Goal: Transaction & Acquisition: Purchase product/service

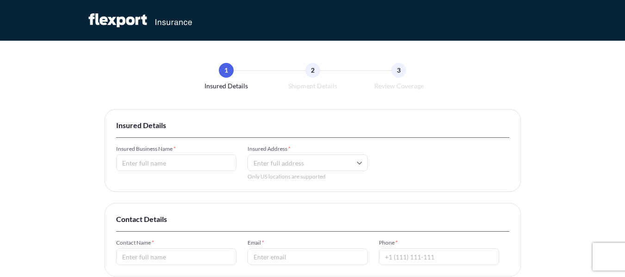
click at [141, 164] on input "Insured Business Name *" at bounding box center [176, 163] width 120 height 17
type input "Roswil Ltd Co LLC"
click at [297, 165] on input "Insured Address *" at bounding box center [308, 163] width 120 height 17
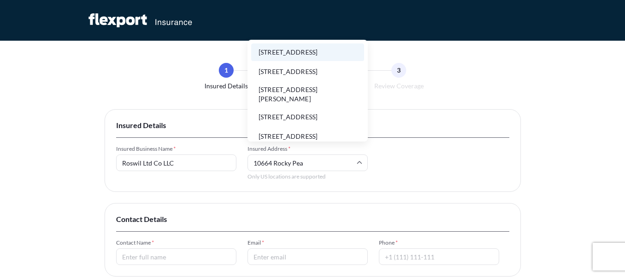
click at [320, 59] on li "[STREET_ADDRESS]" at bounding box center [307, 52] width 113 height 18
type input "[STREET_ADDRESS]"
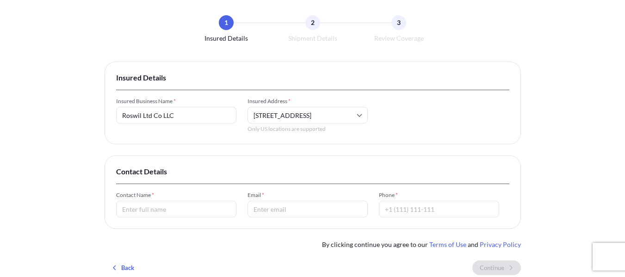
scroll to position [93, 0]
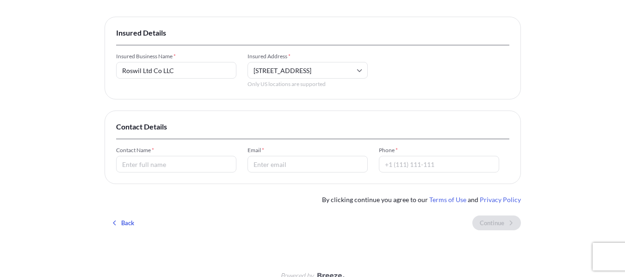
click at [189, 166] on input "Contact Name *" at bounding box center [176, 164] width 120 height 17
type input "Karlie Rosenbergg"
click at [278, 161] on input "Email *" at bounding box center [308, 164] width 120 height 17
type input "[EMAIL_ADDRESS][DOMAIN_NAME]"
click at [414, 165] on input "Phone *" at bounding box center [439, 164] width 120 height 17
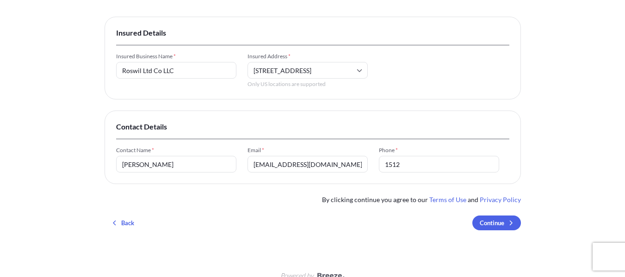
click at [410, 164] on input "1512" at bounding box center [439, 164] width 120 height 17
click at [553, 182] on div "1 Insured Details 2 Shipment Details 3 Review Coverage Insured Details Insured …" at bounding box center [312, 99] width 625 height 384
drag, startPoint x: 384, startPoint y: 167, endPoint x: 465, endPoint y: 165, distance: 80.5
click at [385, 166] on input "15124231138" at bounding box center [439, 164] width 120 height 17
type input "+15124231138"
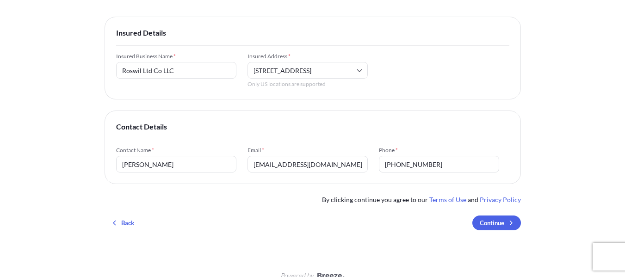
click at [565, 176] on div "1 Insured Details 2 Shipment Details 3 Review Coverage Insured Details Insured …" at bounding box center [312, 99] width 625 height 384
click at [187, 171] on input "Karlie Rosenbergg" at bounding box center [176, 164] width 120 height 17
type input "Karlie Rosenberg"
click at [300, 202] on div "Insured Details Insured Business Name * Roswil Ltd Co LLC Insured Address * 106…" at bounding box center [313, 127] width 416 height 221
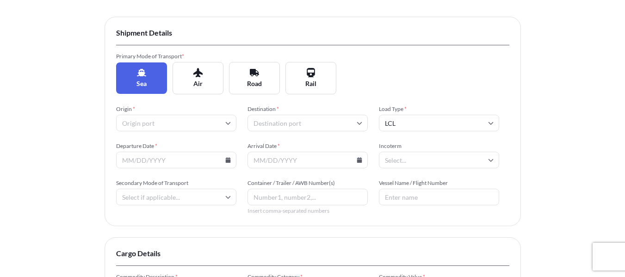
click at [185, 120] on input "Origin *" at bounding box center [176, 123] width 120 height 17
type input "xiamen"
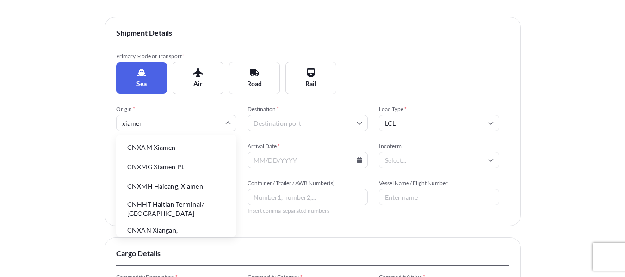
click at [182, 148] on li "CNXAM Xiamen" at bounding box center [176, 148] width 113 height 18
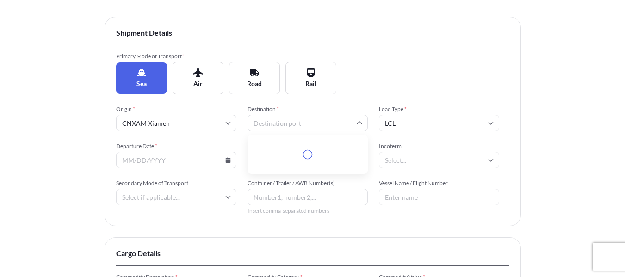
click at [276, 125] on input "Destination *" at bounding box center [308, 123] width 120 height 17
type input "los angeles"
click at [319, 144] on li "USLAX Los Angeles" at bounding box center [307, 148] width 113 height 18
click at [414, 133] on div "Origin * CNXAM Xiamen Destination * USLAX Los Angeles Load Type * LCL Departure…" at bounding box center [312, 159] width 393 height 109
click at [416, 128] on input "LCL" at bounding box center [439, 123] width 120 height 17
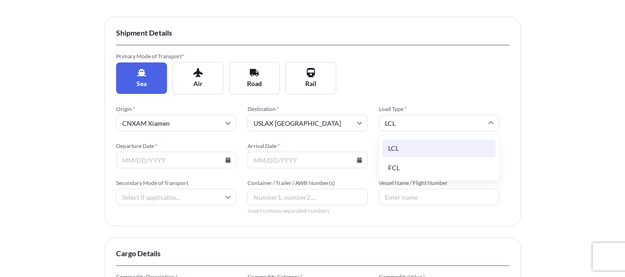
click at [409, 145] on div "LCL" at bounding box center [439, 149] width 113 height 18
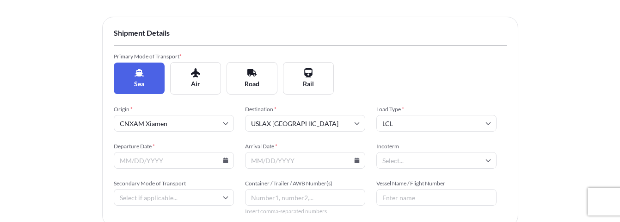
click at [224, 160] on icon at bounding box center [225, 160] width 5 height 6
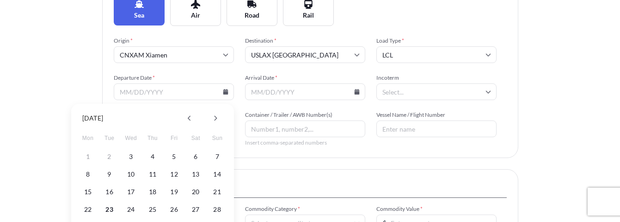
scroll to position [185, 0]
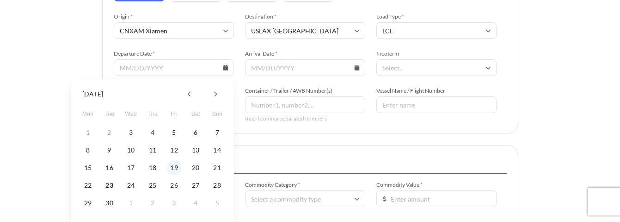
click at [180, 170] on button "19" at bounding box center [174, 167] width 15 height 15
type input "09/19/2025"
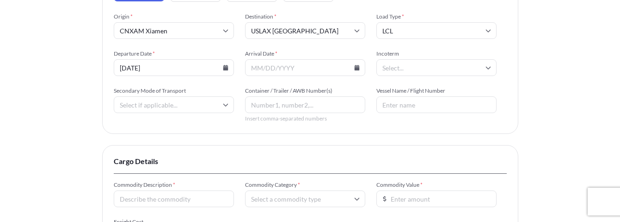
click at [314, 68] on input "Arrival Date *" at bounding box center [305, 67] width 120 height 17
click at [356, 67] on icon at bounding box center [356, 68] width 5 height 6
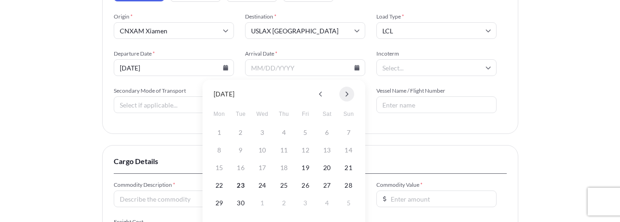
click at [347, 94] on icon at bounding box center [347, 94] width 4 height 6
click at [304, 201] on button "31" at bounding box center [305, 202] width 15 height 15
type input "10/31/2025"
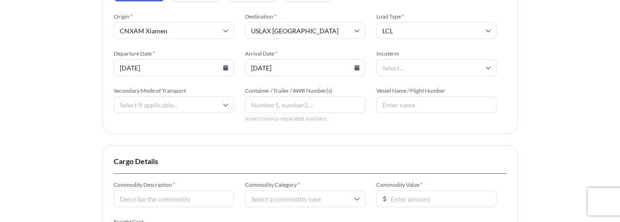
click at [419, 70] on input "Incoterm" at bounding box center [437, 67] width 120 height 17
click at [422, 69] on input "Incoterm" at bounding box center [437, 67] width 120 height 17
type input "FO"
click at [432, 95] on li "FOB" at bounding box center [436, 92] width 113 height 18
click at [432, 95] on div "Vessel Name / Flight Number" at bounding box center [437, 100] width 120 height 26
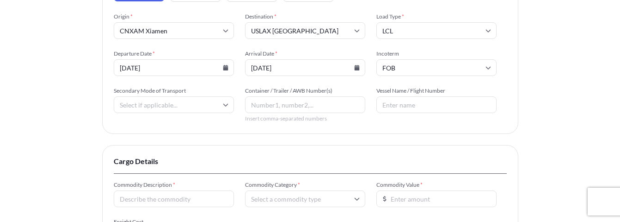
click at [180, 104] on input "Secondary Mode of Transport" at bounding box center [174, 104] width 120 height 17
click at [150, 171] on div "Road" at bounding box center [174, 169] width 113 height 18
type input "Road"
click at [291, 105] on input "Container / Trailer / AWB Number(s)" at bounding box center [305, 104] width 120 height 17
click at [400, 104] on input "Vessel Name / Flight Number" at bounding box center [437, 104] width 120 height 17
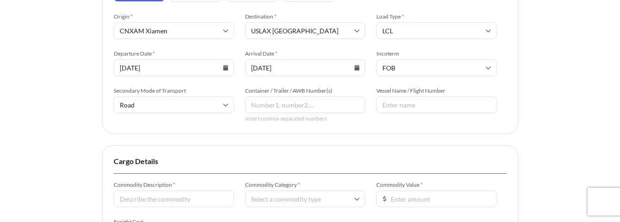
paste input "STAR-VJBHGUQZXECTX"
drag, startPoint x: 400, startPoint y: 100, endPoint x: 347, endPoint y: 96, distance: 53.3
click at [347, 96] on div "Origin * CNXAM Xiamen Destination * USLAX Los Angeles Load Type * LCL Departure…" at bounding box center [310, 67] width 393 height 109
paste input "WAN HAI A11/0013E"
type input "WAN HAI A11/0013E"
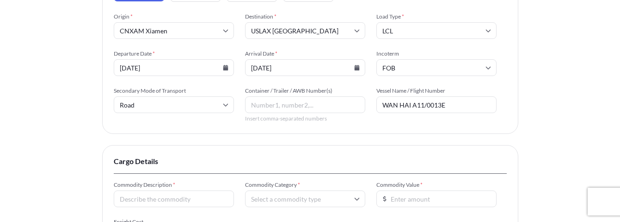
click at [562, 112] on div "Insured Details 2 Shipment Details 3 Review Coverage Shipment Details Primary M…" at bounding box center [310, 99] width 620 height 569
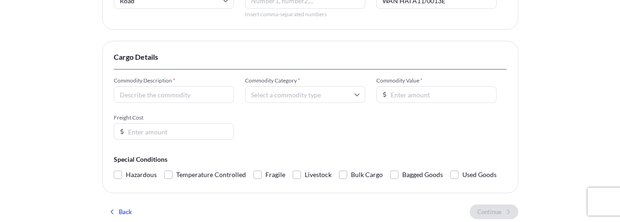
scroll to position [324, 0]
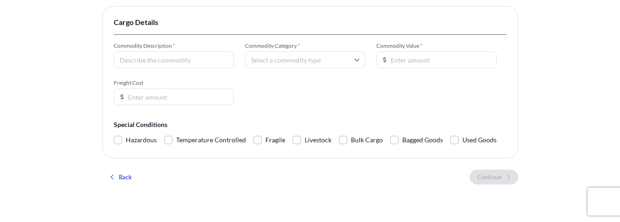
click at [175, 59] on input "Commodity Description *" at bounding box center [174, 59] width 120 height 17
type input "Plastic Poly Bags"
click at [330, 64] on input "Commodity Category *" at bounding box center [305, 59] width 120 height 17
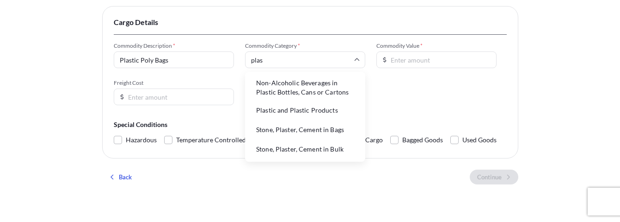
type input "plast"
click at [314, 112] on li "Plastic and Plastic Products" at bounding box center [305, 110] width 113 height 18
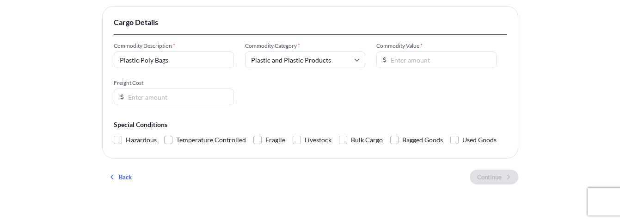
click at [404, 55] on input "Commodity Value *" at bounding box center [437, 59] width 120 height 17
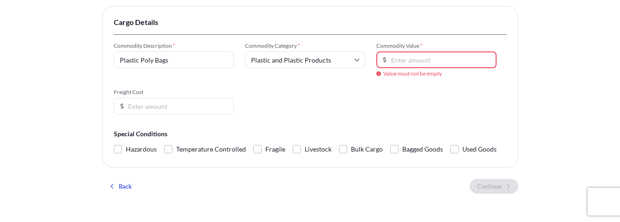
paste input "7704.48"
type input "7704.48"
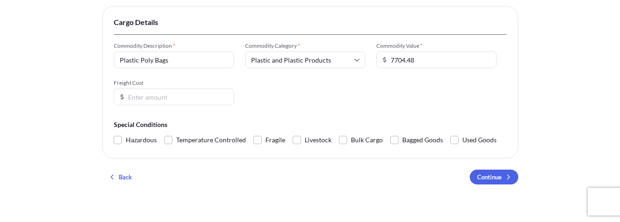
click at [193, 100] on input "Freight Cost" at bounding box center [174, 96] width 120 height 17
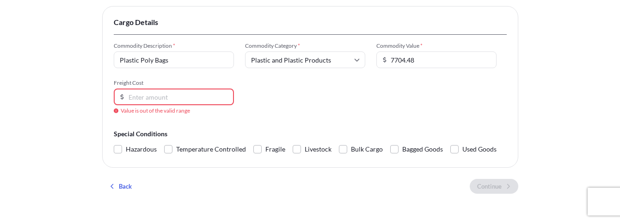
click at [164, 88] on div "Freight Cost Value is out of the valid range" at bounding box center [174, 96] width 120 height 35
click at [164, 96] on input "Freight Cost" at bounding box center [174, 96] width 120 height 17
paste input "483.22"
type input "483.22"
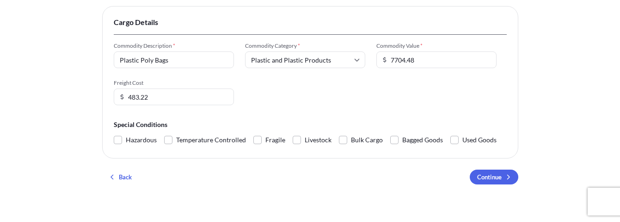
click at [319, 98] on div "Commodity Description * Plastic Poly Bags Commodity Category * Plastic and Plas…" at bounding box center [310, 73] width 393 height 63
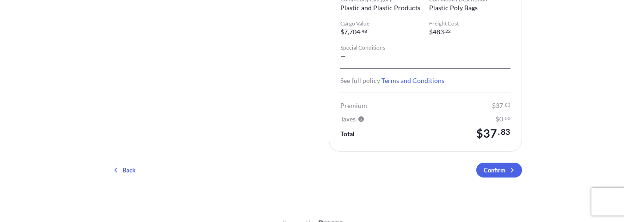
scroll to position [294, 0]
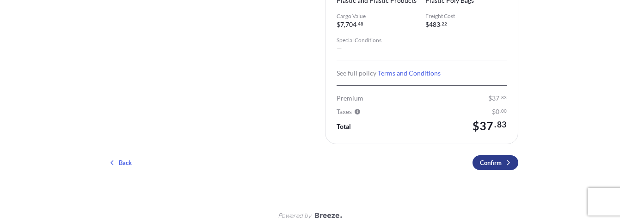
click at [492, 158] on p "Confirm" at bounding box center [491, 162] width 22 height 9
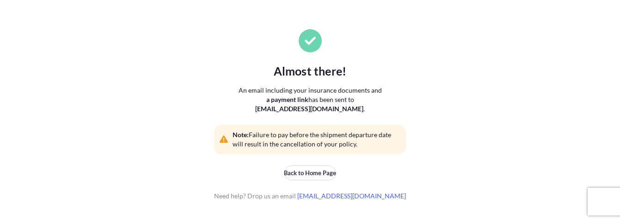
scroll to position [149, 0]
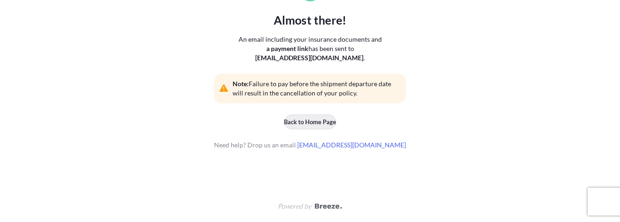
click at [313, 116] on button "Back to Home Page" at bounding box center [311, 121] width 52 height 15
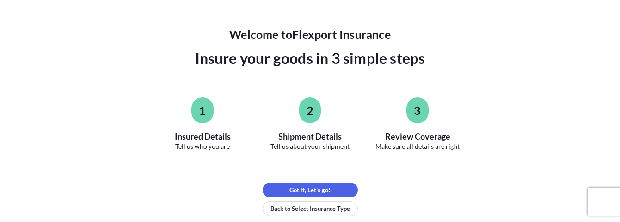
scroll to position [28, 0]
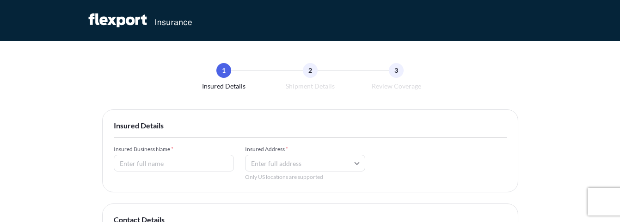
click at [177, 166] on input "Insured Business Name *" at bounding box center [174, 163] width 120 height 17
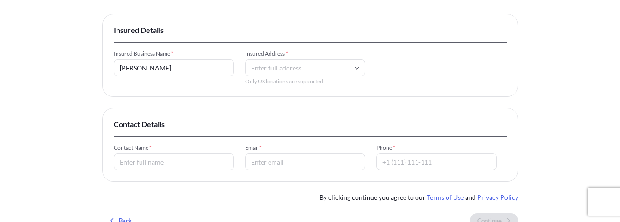
scroll to position [124, 0]
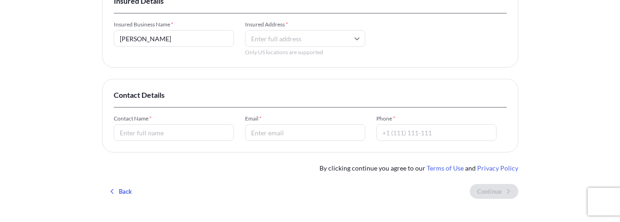
type input "[PERSON_NAME]"
click at [303, 38] on input "Insured Address *" at bounding box center [305, 38] width 120 height 17
drag, startPoint x: 195, startPoint y: 36, endPoint x: 91, endPoint y: 35, distance: 104.1
click at [91, 35] on div "1 Insured Details 2 Shipment Details 3 Review Coverage Insured Details Insured …" at bounding box center [310, 68] width 620 height 384
click at [182, 136] on input "Contact Name *" at bounding box center [174, 132] width 120 height 17
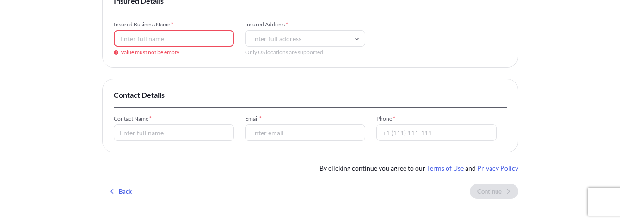
paste input "[PERSON_NAME]"
type input "Karlie Rosenberg"
click at [188, 34] on input "Insured Business Name *" at bounding box center [174, 38] width 120 height 17
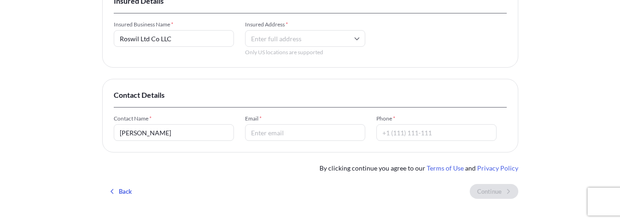
type input "Roswil Ltd Co LLC"
click at [283, 34] on input "Insured Address *" at bounding box center [305, 38] width 120 height 17
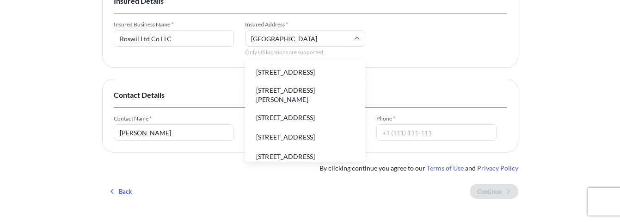
click at [296, 77] on li "10664 Rocky Peak Pl, Gig Harbor, WA, USA" at bounding box center [305, 72] width 113 height 18
type input "10664 Rocky Peak Pl, Gig Harbor, WA, USA"
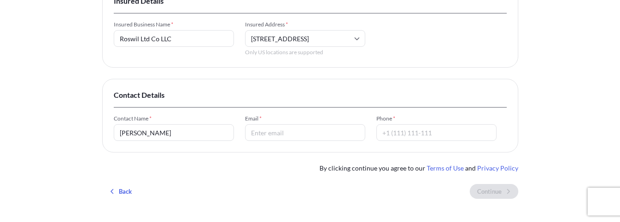
click at [307, 135] on input "Email *" at bounding box center [305, 132] width 120 height 17
type input "info@inspiredmailers.com"
click at [404, 134] on input "Phone *" at bounding box center [437, 132] width 120 height 17
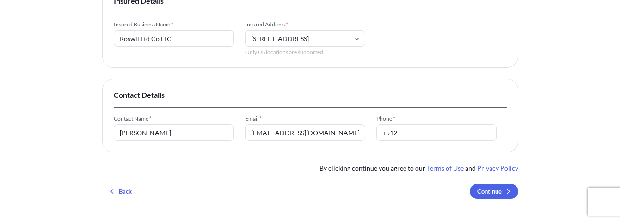
drag, startPoint x: 562, startPoint y: 123, endPoint x: 554, endPoint y: 124, distance: 7.9
click at [562, 123] on div "1 Insured Details 2 Shipment Details 3 Review Coverage Insured Details Insured …" at bounding box center [310, 68] width 620 height 384
drag, startPoint x: 397, startPoint y: 131, endPoint x: 373, endPoint y: 131, distance: 23.6
click at [373, 131] on div "Contact Name * Karlie Rosenberg Email * info@inspiredmailers.com Phone * +512" at bounding box center [310, 128] width 393 height 26
paste input "(512)4231138"
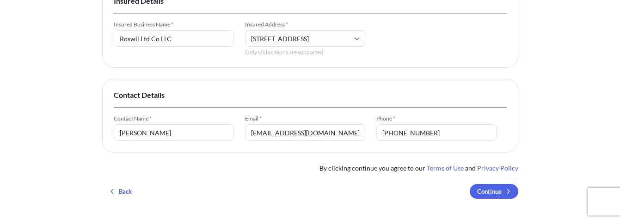
type input "(512)4231138"
click at [530, 119] on div "1 Insured Details 2 Shipment Details 3 Review Coverage Insured Details Insured …" at bounding box center [310, 68] width 620 height 384
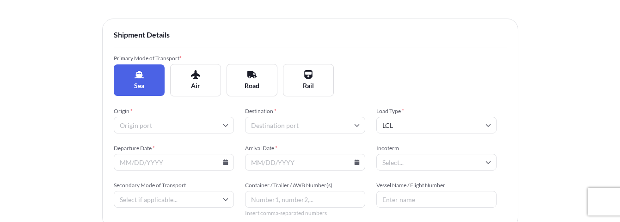
scroll to position [93, 0]
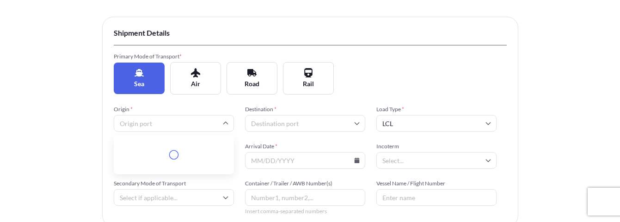
click at [151, 122] on input "Origin *" at bounding box center [174, 123] width 120 height 17
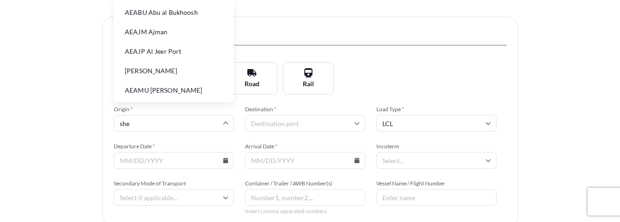
type input "shen"
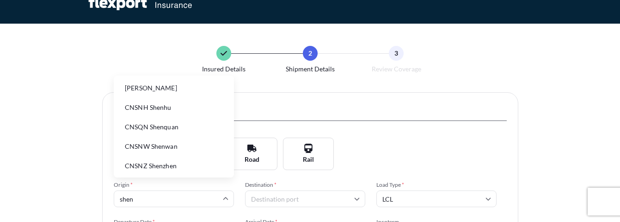
scroll to position [0, 0]
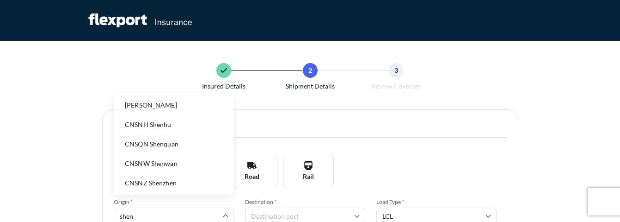
click at [166, 185] on li "CNSNZ Shenzhen" at bounding box center [174, 183] width 113 height 18
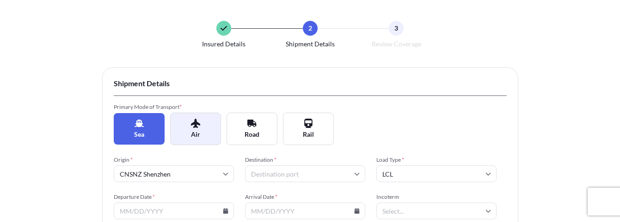
scroll to position [93, 0]
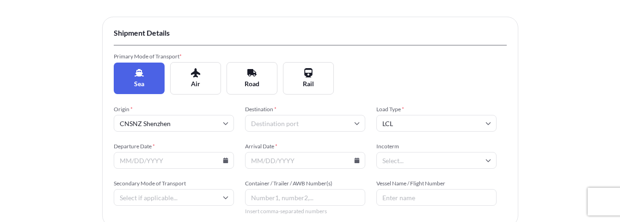
click at [198, 119] on input "CNSNZ Shenzhen" at bounding box center [174, 123] width 120 height 17
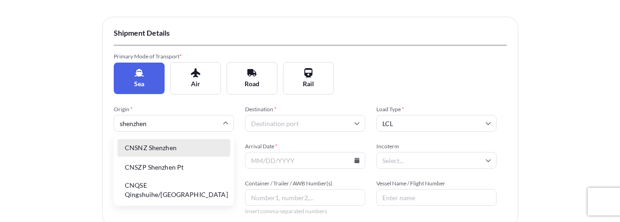
click at [190, 152] on li "CNSNZ Shenzhen" at bounding box center [174, 148] width 113 height 18
type input "CNSNZ Shenzhen"
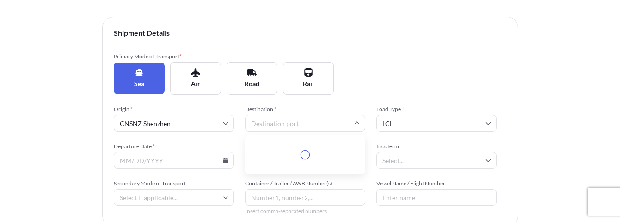
click at [304, 123] on input "Destination *" at bounding box center [305, 123] width 120 height 17
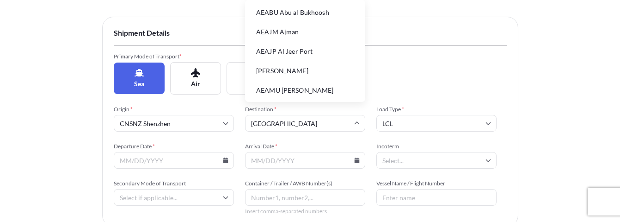
type input "los angeles"
click at [94, 114] on div "Insured Details 2 Shipment Details 3 Review Coverage Shipment Details Primary M…" at bounding box center [310, 191] width 620 height 569
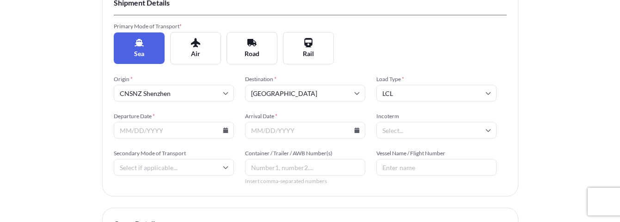
scroll to position [139, 0]
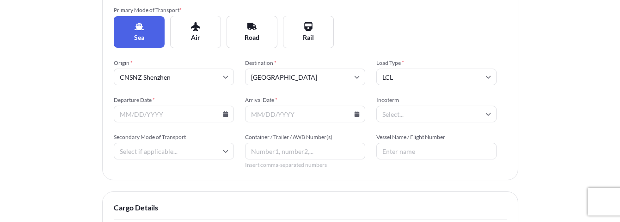
click at [223, 114] on icon at bounding box center [226, 114] width 6 height 6
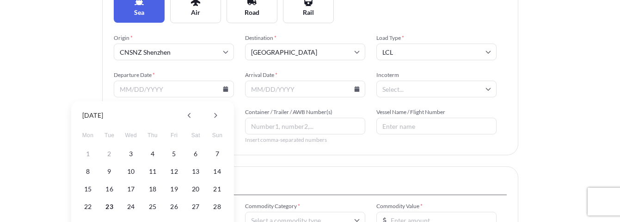
scroll to position [185, 0]
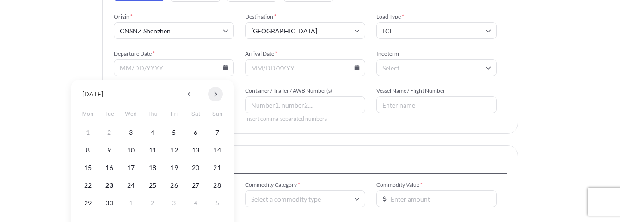
click at [218, 93] on button at bounding box center [215, 94] width 15 height 15
click at [191, 94] on icon at bounding box center [190, 94] width 4 height 6
click at [109, 203] on button "30" at bounding box center [109, 202] width 15 height 15
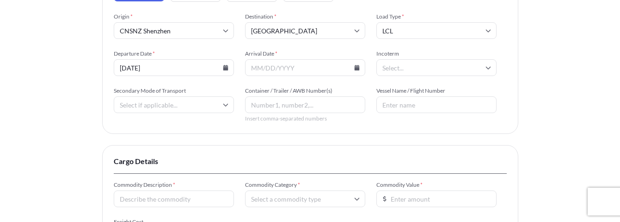
type input "09/30/2025"
click at [44, 97] on div "Insured Details 2 Shipment Details 3 Review Coverage Shipment Details Primary M…" at bounding box center [310, 99] width 620 height 569
click at [355, 68] on icon at bounding box center [356, 68] width 5 height 6
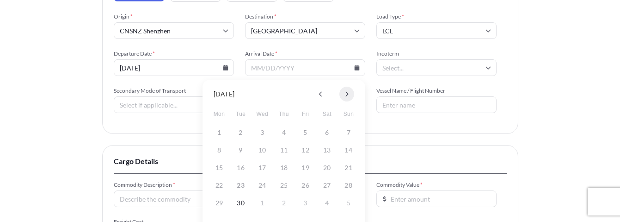
click at [348, 93] on icon at bounding box center [347, 94] width 4 height 6
click at [348, 93] on icon at bounding box center [347, 94] width 3 height 5
click at [349, 130] on button "2" at bounding box center [348, 132] width 15 height 15
type input "11/02/2025"
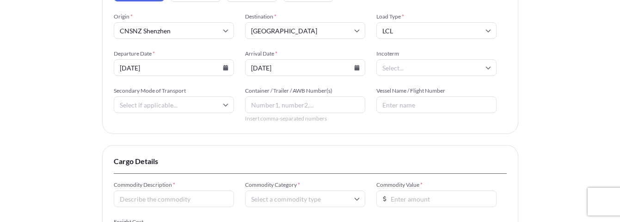
click at [396, 65] on input "Incoterm" at bounding box center [437, 67] width 120 height 17
type input "ex"
click at [398, 91] on li "EXW" at bounding box center [436, 92] width 113 height 18
click at [188, 106] on input "Secondary Mode of Transport" at bounding box center [174, 104] width 120 height 17
click at [157, 168] on div "Road" at bounding box center [174, 169] width 113 height 18
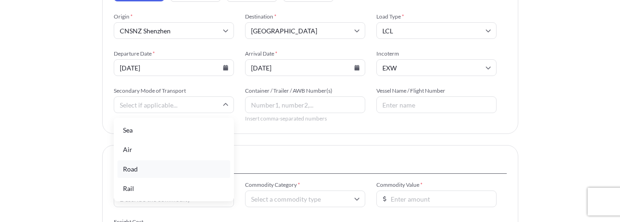
type input "Road"
click at [409, 109] on input "Vessel Name / Flight Number" at bounding box center [437, 104] width 120 height 17
paste input "MAERSK ANTARES/538E"
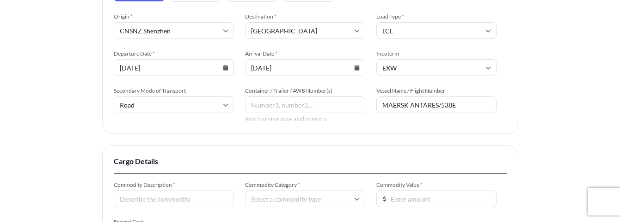
type input "MAERSK ANTARES/538E"
click at [560, 114] on div "Insured Details 2 Shipment Details 3 Review Coverage Shipment Details Primary M…" at bounding box center [310, 99] width 620 height 569
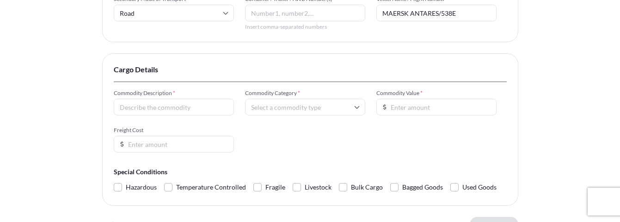
scroll to position [278, 0]
click at [203, 103] on input "Commodity Description *" at bounding box center [174, 106] width 120 height 17
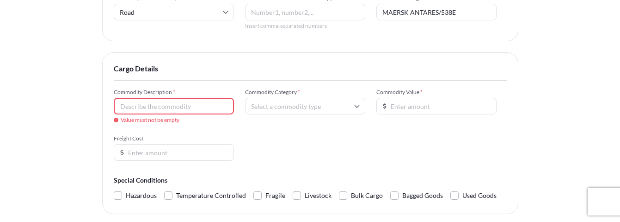
paste input "Acrylic sterilizer jar"
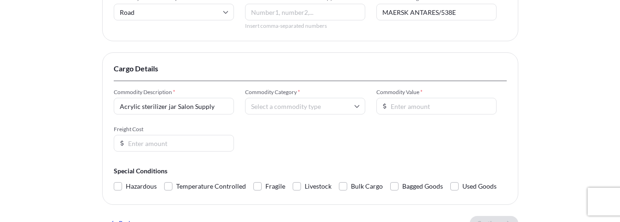
type input "Acrylic sterilizer jar Salon Supply"
click at [263, 105] on input "Commodity Category *" at bounding box center [305, 106] width 120 height 17
type input "a"
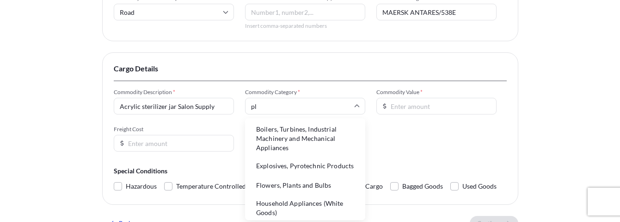
type input "p"
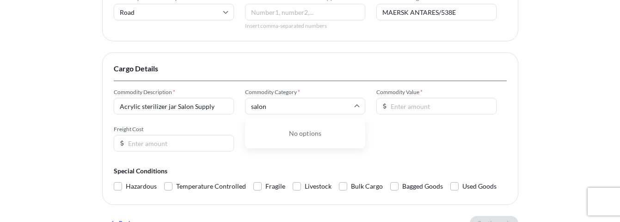
drag, startPoint x: 285, startPoint y: 105, endPoint x: 235, endPoint y: 107, distance: 50.0
click at [235, 107] on div "Commodity Description * Acrylic sterilizer jar Salon Supply Commodity Category …" at bounding box center [310, 119] width 393 height 63
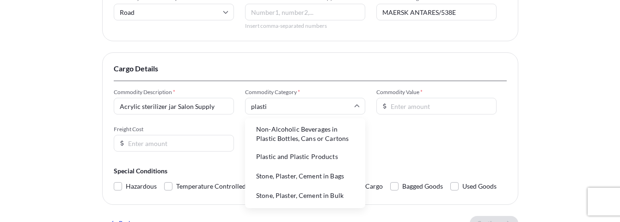
type input "plastic"
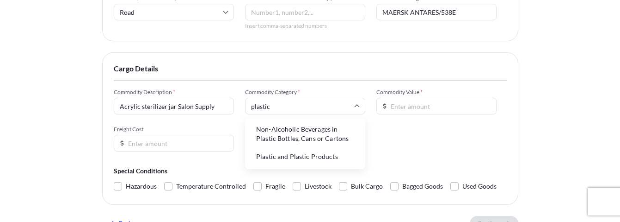
click at [274, 159] on li "Plastic and Plastic Products" at bounding box center [305, 157] width 113 height 18
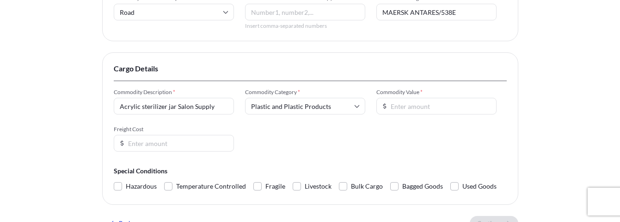
click at [175, 109] on input "Acrylic sterilizer jar Salon Supply" at bounding box center [174, 106] width 120 height 17
type input "Salon Supply"
click at [348, 135] on div "Commodity Description * Salon Supply Commodity Category * Plastic and Plastic P…" at bounding box center [310, 119] width 393 height 63
click at [407, 108] on input "Commodity Value *" at bounding box center [437, 106] width 120 height 17
paste input "1891.81"
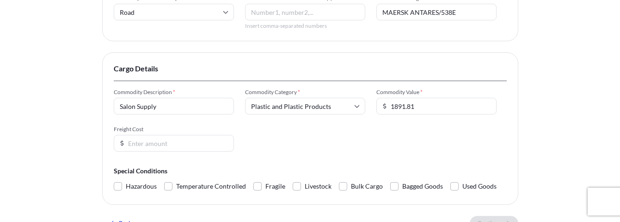
type input "1891.81"
click at [342, 133] on div "Commodity Description * Salon Supply Commodity Category * Plastic and Plastic P…" at bounding box center [310, 119] width 393 height 63
click at [141, 141] on input "Freight Cost" at bounding box center [174, 143] width 120 height 17
paste input "273.63"
type input "273.63"
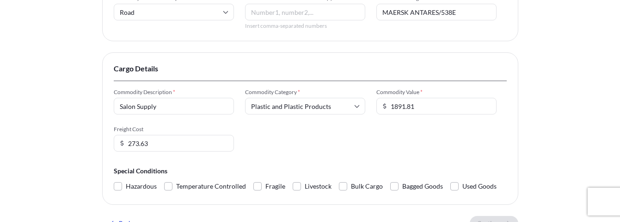
click at [67, 139] on div "Insured Details 2 Shipment Details 3 Review Coverage Shipment Details Primary M…" at bounding box center [310, 6] width 620 height 569
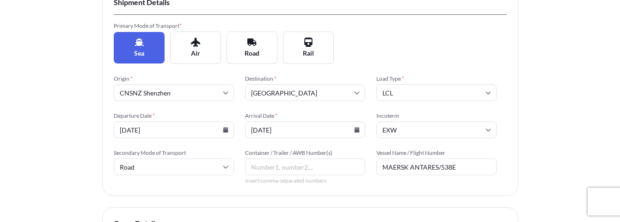
scroll to position [139, 0]
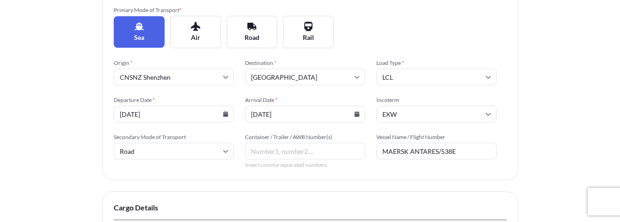
click at [295, 76] on input "los angeles" at bounding box center [305, 76] width 120 height 17
click at [311, 103] on li "USLAX Los Angeles" at bounding box center [305, 102] width 113 height 18
click at [570, 94] on div "Insured Details 2 Shipment Details 3 Review Coverage Shipment Details Primary M…" at bounding box center [310, 145] width 620 height 569
click at [75, 127] on div "Insured Details 2 Shipment Details 3 Review Coverage Shipment Details Primary M…" at bounding box center [310, 145] width 620 height 569
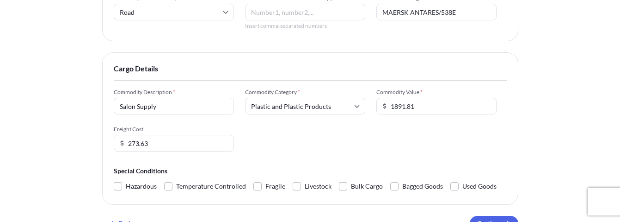
scroll to position [324, 0]
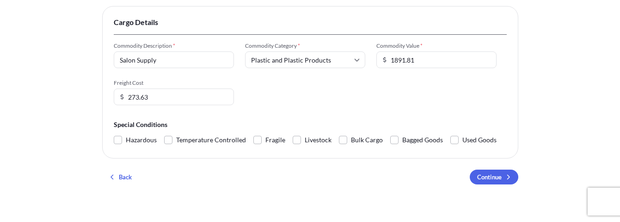
click at [410, 89] on div "Commodity Description * Salon Supply Commodity Category * Plastic and Plastic P…" at bounding box center [310, 73] width 393 height 63
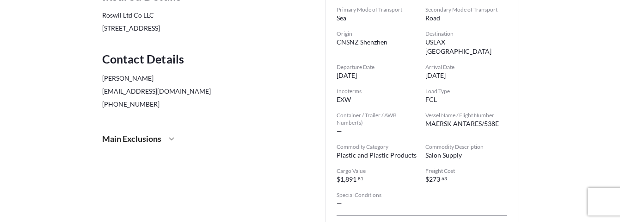
scroll to position [139, 0]
click at [311, 131] on div "Insured Details Roswil Ltd Co LLC 10664 Rocky Peak Pl, Gig Harbor, WA 98332, US…" at bounding box center [310, 134] width 416 height 328
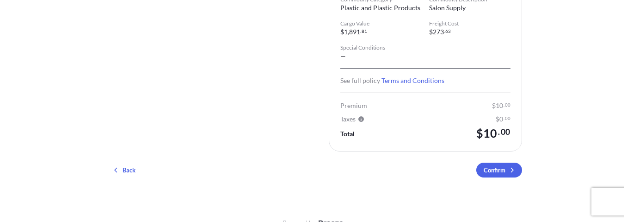
scroll to position [294, 0]
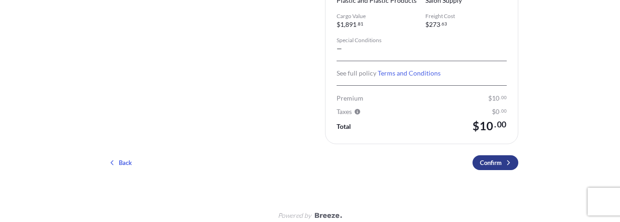
click at [497, 158] on p "Confirm" at bounding box center [491, 162] width 22 height 9
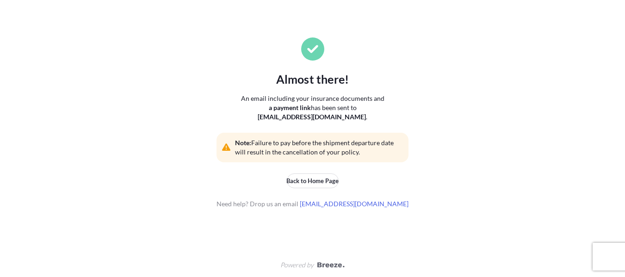
scroll to position [94, 0]
